Goal: Information Seeking & Learning: Check status

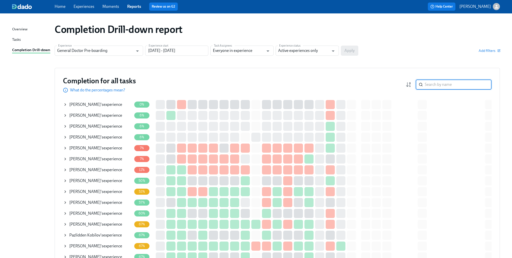
click at [434, 88] on input "search" at bounding box center [458, 84] width 67 height 10
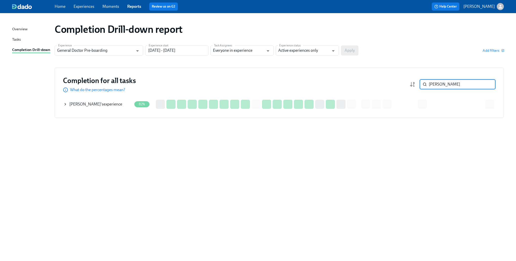
type input "[PERSON_NAME]"
click at [67, 105] on icon at bounding box center [65, 104] width 4 height 4
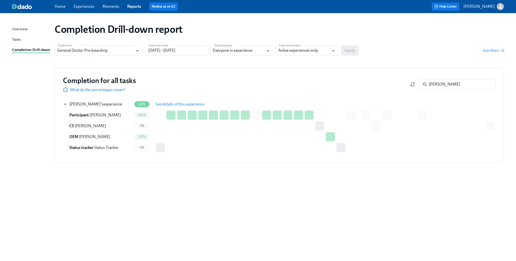
click at [171, 104] on span "See details of this experience" at bounding box center [179, 104] width 49 height 5
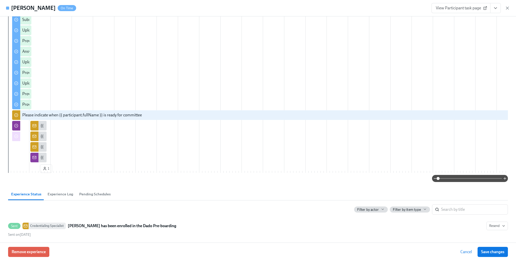
scroll to position [202, 0]
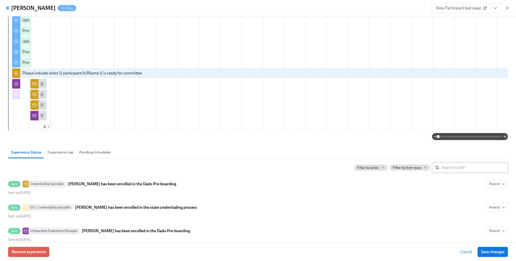
click at [446, 173] on input "search" at bounding box center [474, 168] width 67 height 10
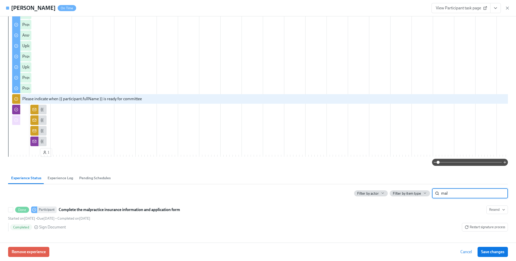
scroll to position [183, 0]
type input "mal"
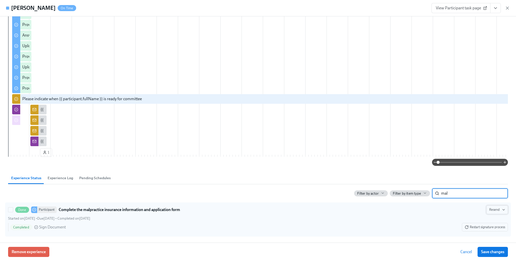
click at [494, 211] on span "Resend" at bounding box center [497, 210] width 16 height 5
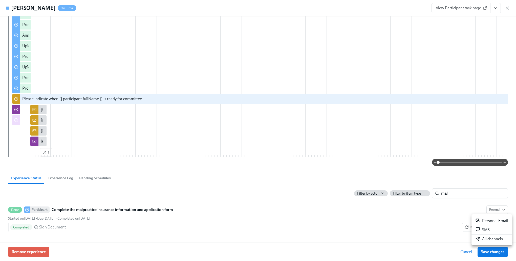
click at [501, 241] on div "All channels" at bounding box center [488, 240] width 27 height 6
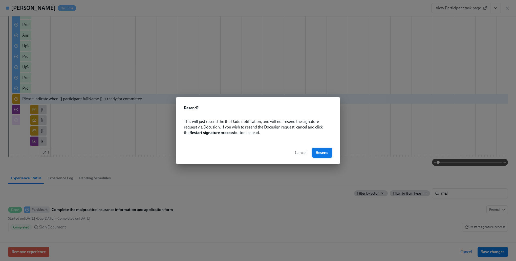
click at [327, 156] on button "Resend" at bounding box center [322, 153] width 20 height 10
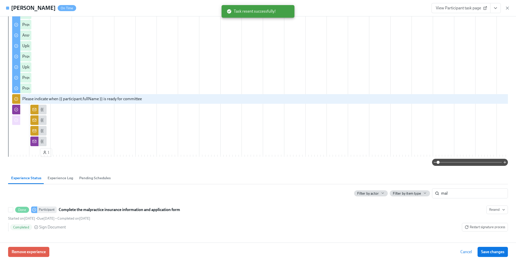
click at [475, 228] on span "Restart signature process" at bounding box center [484, 227] width 40 height 5
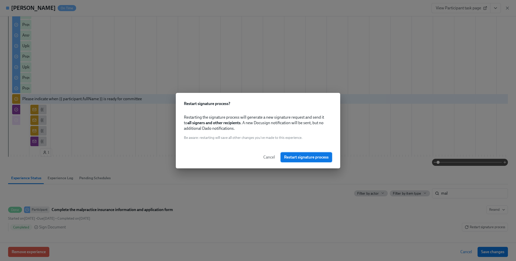
click at [305, 156] on span "Restart signature process" at bounding box center [306, 157] width 44 height 5
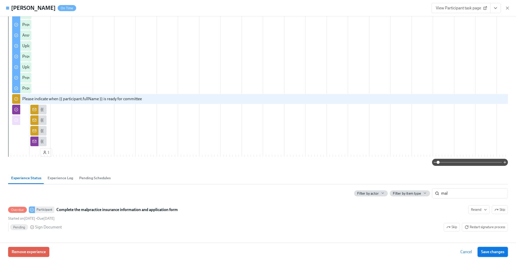
click at [496, 253] on span "Save changes" at bounding box center [492, 252] width 23 height 5
click at [463, 253] on span "Cancel" at bounding box center [466, 252] width 12 height 5
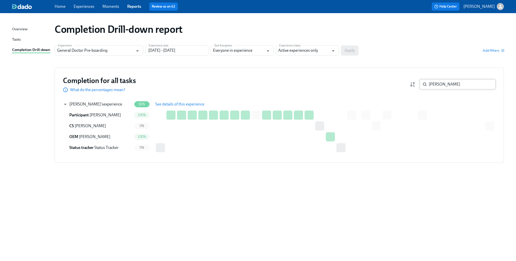
click at [467, 81] on input "[PERSON_NAME]" at bounding box center [461, 84] width 67 height 10
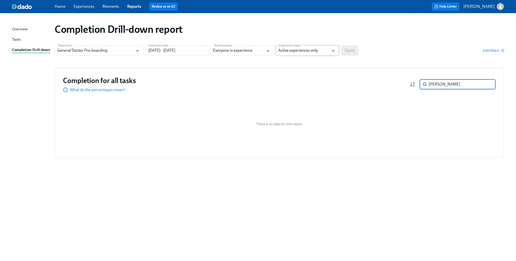
type input "[PERSON_NAME]"
click at [313, 51] on input "Active experiences only" at bounding box center [303, 51] width 51 height 10
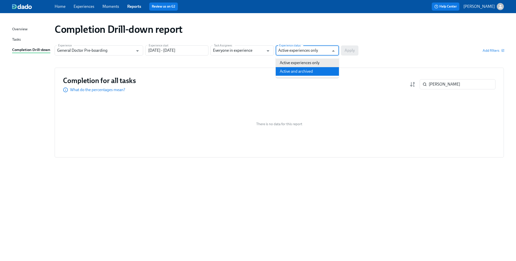
click at [301, 69] on li "Active and archived" at bounding box center [307, 71] width 63 height 9
type input "Active and archived"
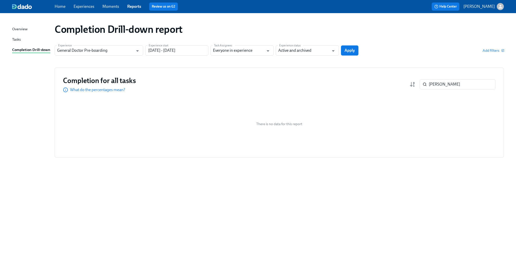
click at [356, 48] on button "Apply" at bounding box center [349, 51] width 17 height 10
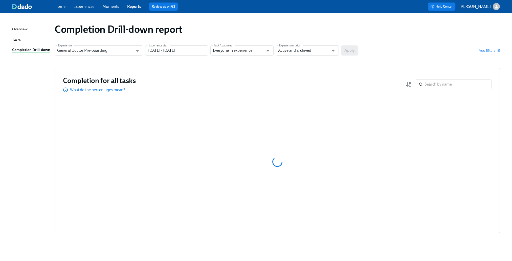
click at [355, 48] on div "Experience General Doctor Pre-boarding Experience Experience start [DATE] - [DA…" at bounding box center [277, 51] width 445 height 10
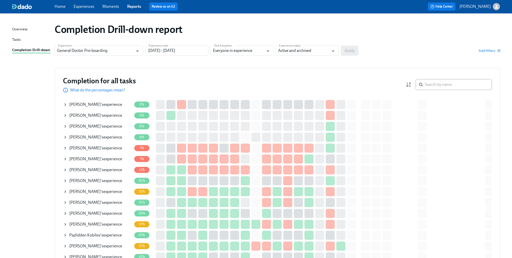
click at [451, 87] on input "search" at bounding box center [458, 84] width 67 height 10
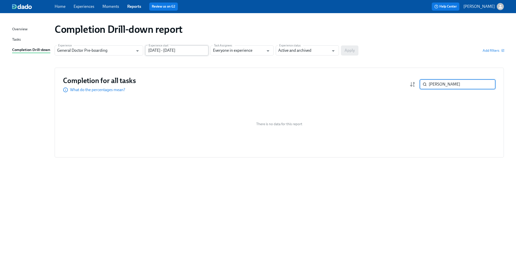
type input "[PERSON_NAME]"
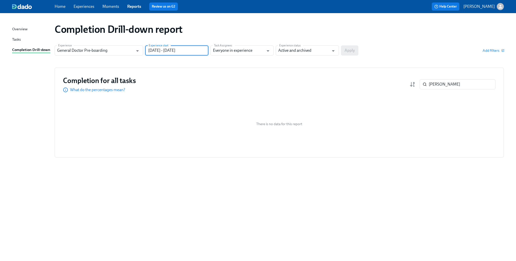
click at [189, 49] on input "[DATE] - [DATE]" at bounding box center [176, 51] width 63 height 10
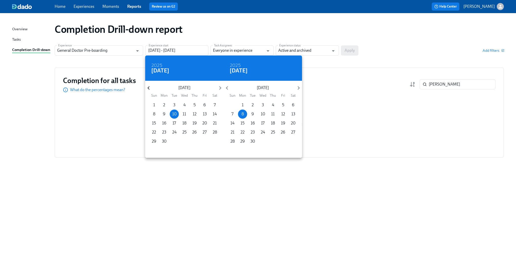
click at [148, 88] on icon "button" at bounding box center [148, 88] width 2 height 4
click at [153, 89] on p "[DATE]" at bounding box center [184, 88] width 64 height 6
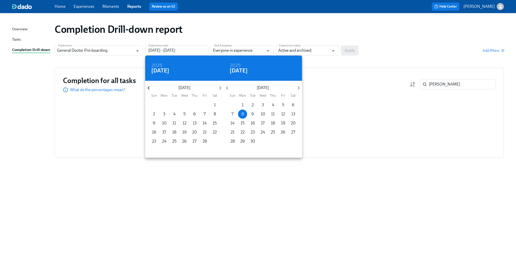
click at [149, 88] on icon "button" at bounding box center [148, 88] width 7 height 7
click at [184, 105] on p "1" at bounding box center [185, 105] width 2 height 6
type input "[DATE] - [DATE]"
click at [343, 51] on div at bounding box center [258, 130] width 516 height 261
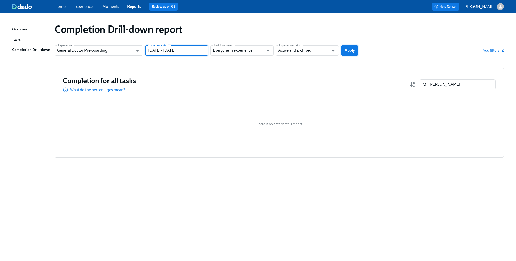
click at [347, 49] on span "Apply" at bounding box center [349, 50] width 10 height 5
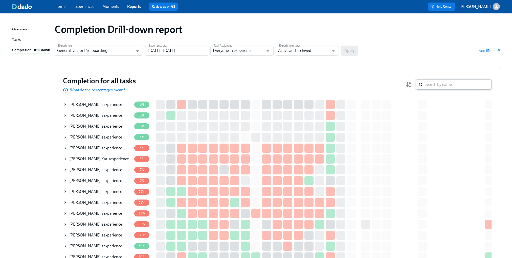
click at [441, 87] on input "search" at bounding box center [458, 84] width 67 height 10
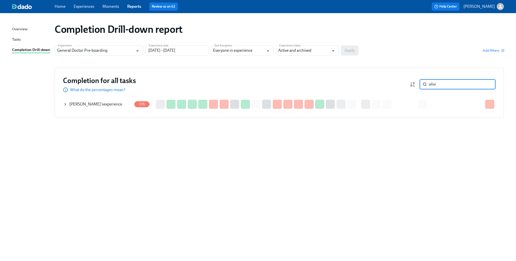
click at [65, 105] on div "[PERSON_NAME] 's experience" at bounding box center [97, 104] width 69 height 10
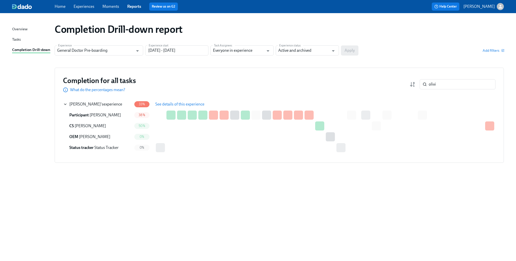
click at [189, 103] on span "See details of this experience" at bounding box center [179, 104] width 49 height 5
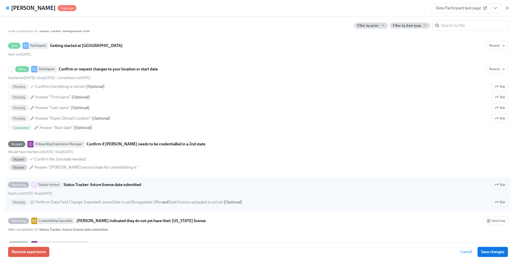
scroll to position [430, 0]
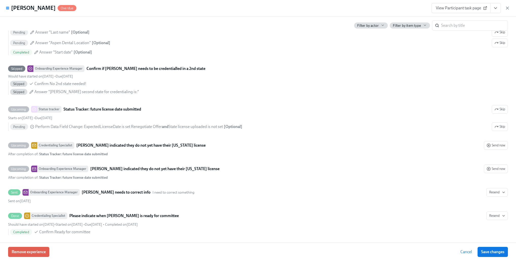
click at [465, 252] on span "Cancel" at bounding box center [466, 252] width 12 height 5
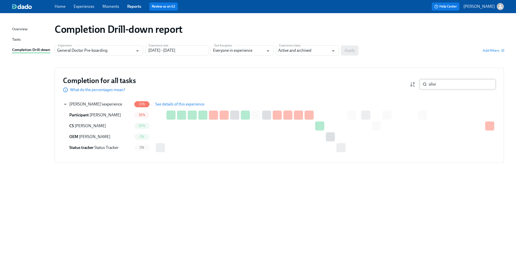
click at [452, 81] on input "olivi" at bounding box center [461, 84] width 67 height 10
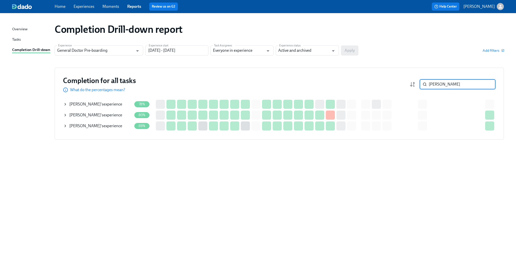
type input "[PERSON_NAME]"
click at [61, 107] on div "Completion for all tasks What do the percentages mean? [PERSON_NAME] ​ Completi…" at bounding box center [279, 104] width 449 height 72
click at [64, 105] on icon at bounding box center [65, 104] width 4 height 4
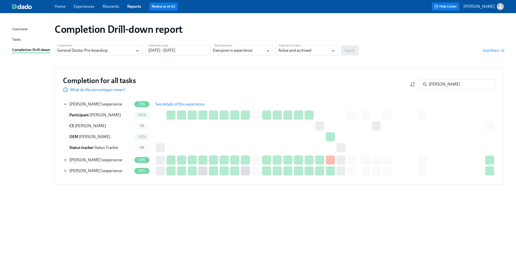
click at [185, 104] on span "See details of this experience" at bounding box center [179, 104] width 49 height 5
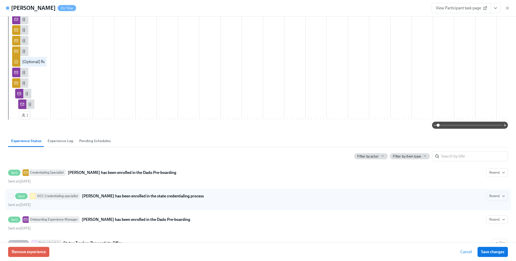
scroll to position [253, 0]
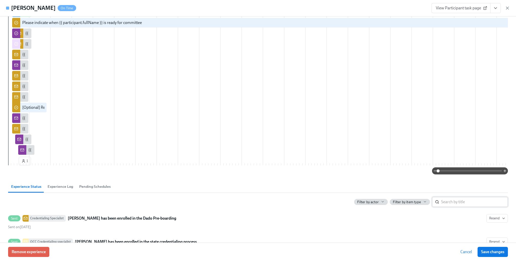
click at [466, 207] on input "search" at bounding box center [474, 202] width 67 height 10
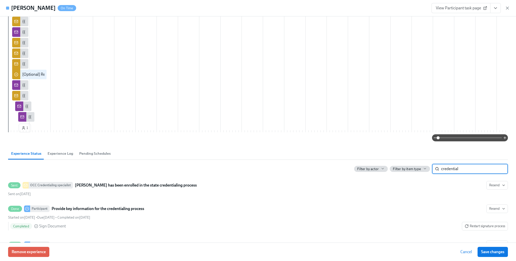
scroll to position [329, 0]
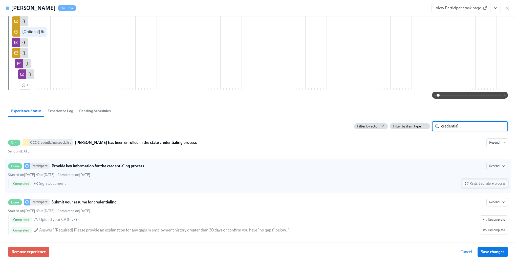
type input "credential"
click at [484, 186] on span "Restart signature process" at bounding box center [484, 183] width 40 height 5
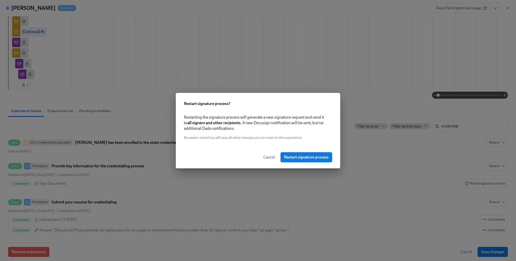
click at [324, 161] on button "Restart signature process" at bounding box center [306, 157] width 52 height 10
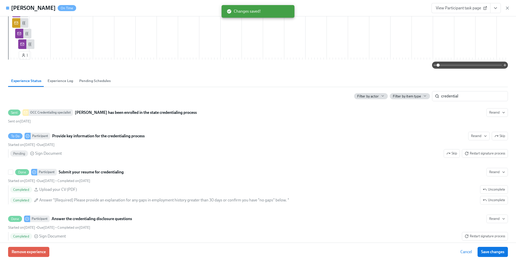
scroll to position [379, 0]
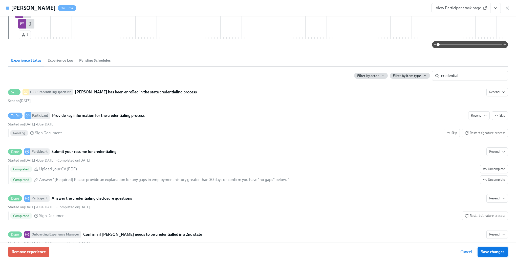
click at [496, 252] on span "Save changes" at bounding box center [492, 252] width 23 height 5
click at [465, 248] on button "Cancel" at bounding box center [466, 252] width 19 height 10
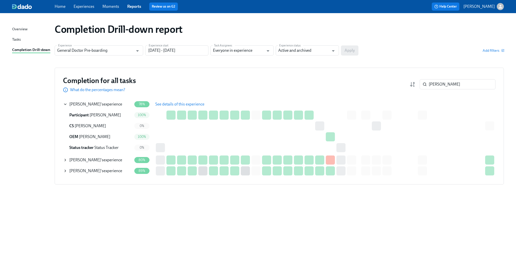
click at [64, 105] on icon at bounding box center [65, 104] width 4 height 4
